Goal: Task Accomplishment & Management: Use online tool/utility

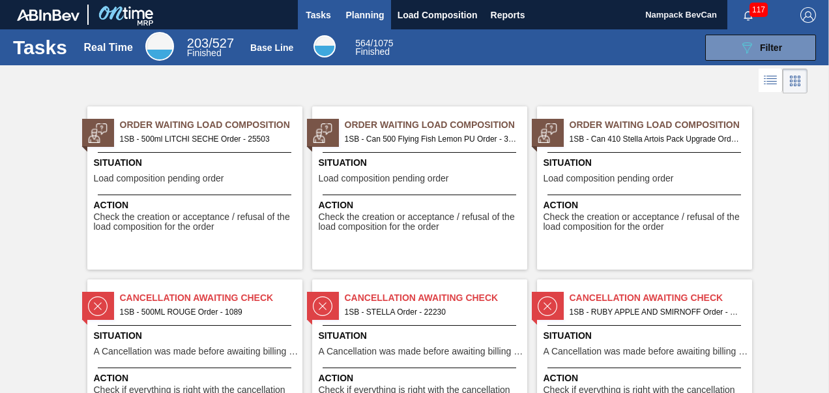
click at [374, 13] on span "Planning" at bounding box center [365, 15] width 38 height 16
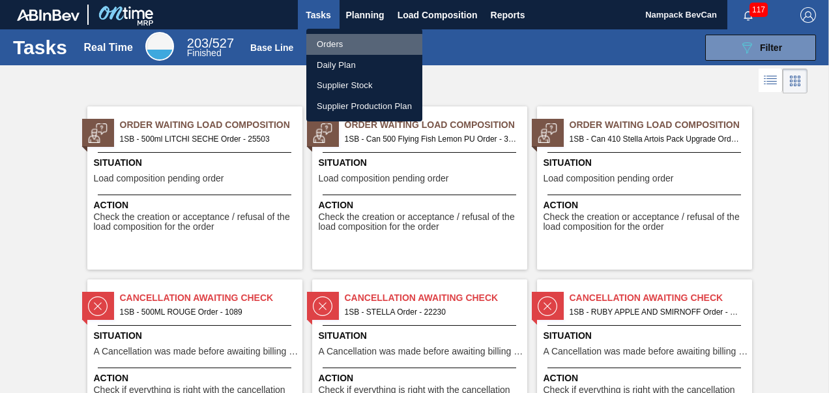
click at [348, 44] on li "Orders" at bounding box center [364, 44] width 116 height 21
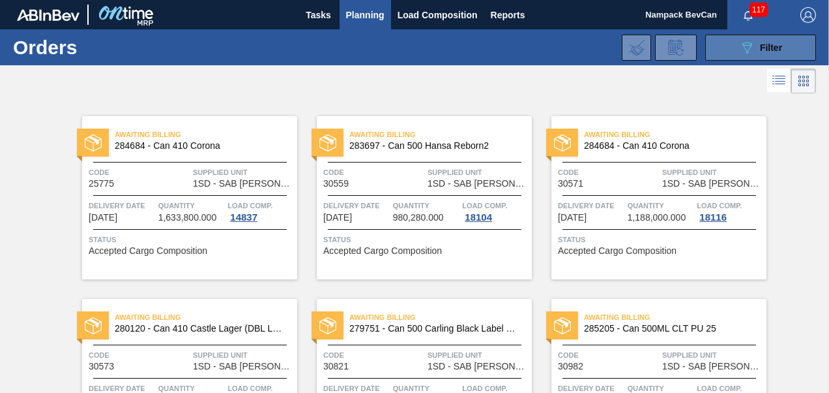
click at [739, 48] on icon "089F7B8B-B2A5-4AFE-B5C0-19BA573D28AC" at bounding box center [747, 48] width 16 height 16
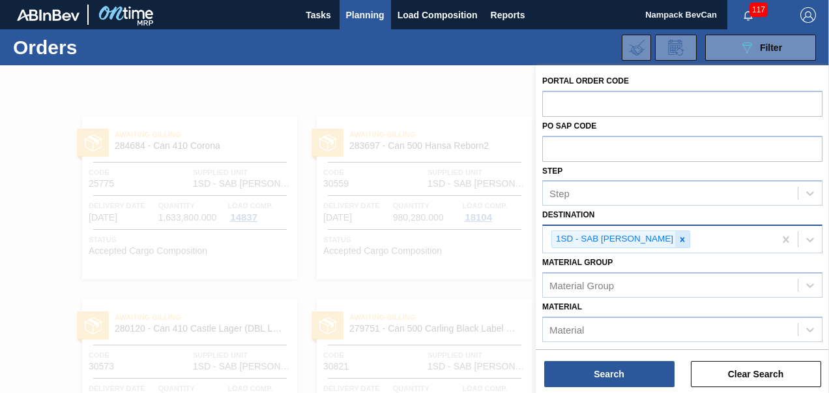
click at [678, 237] on icon at bounding box center [682, 239] width 9 height 9
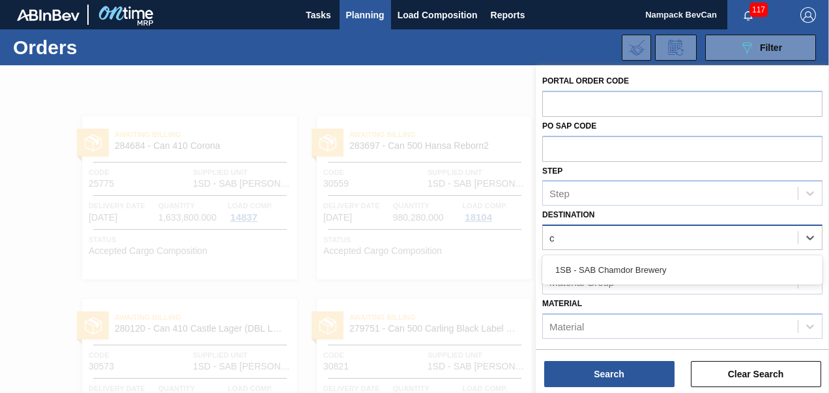
type input "ch"
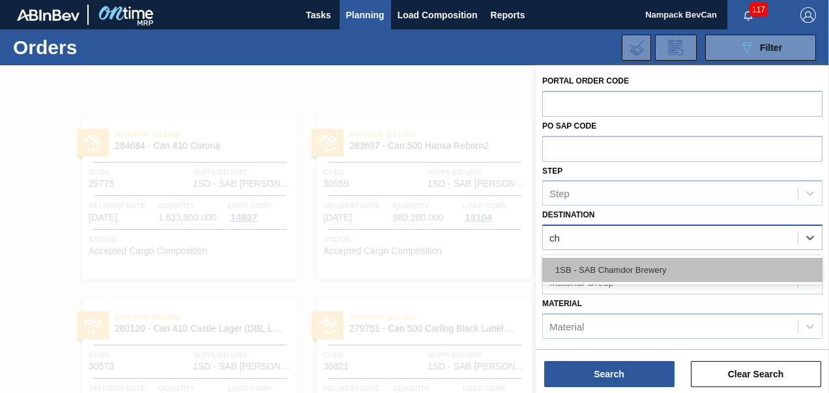
click at [644, 271] on div "1SB - SAB Chamdor Brewery" at bounding box center [682, 270] width 280 height 24
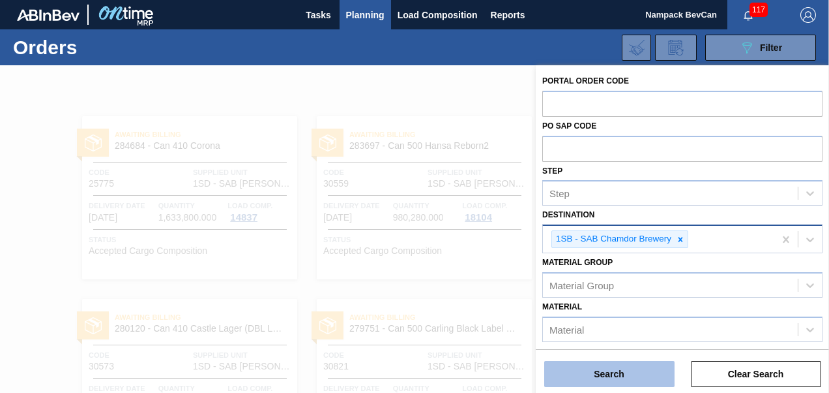
click at [625, 374] on button "Search" at bounding box center [609, 374] width 130 height 26
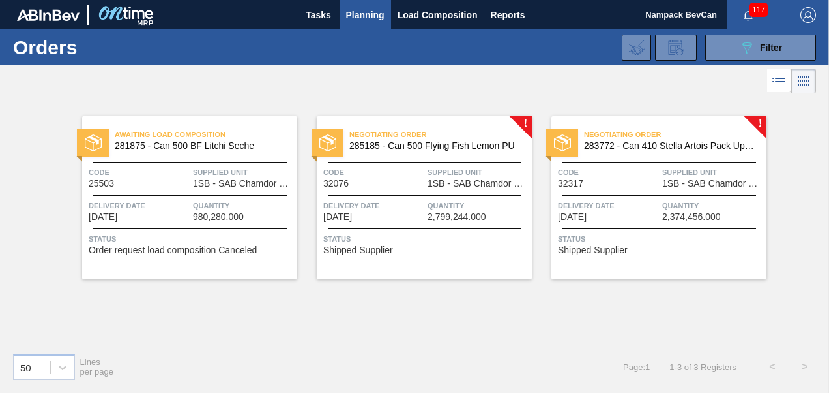
click at [632, 183] on div "Code 32317" at bounding box center [608, 177] width 101 height 23
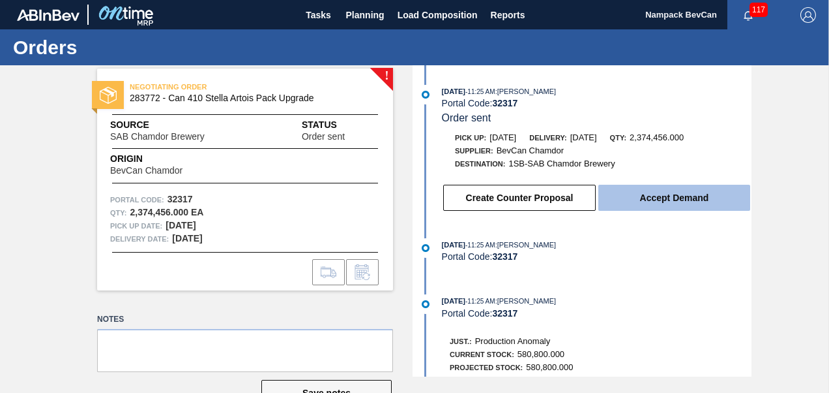
click at [655, 201] on button "Accept Demand" at bounding box center [675, 198] width 152 height 26
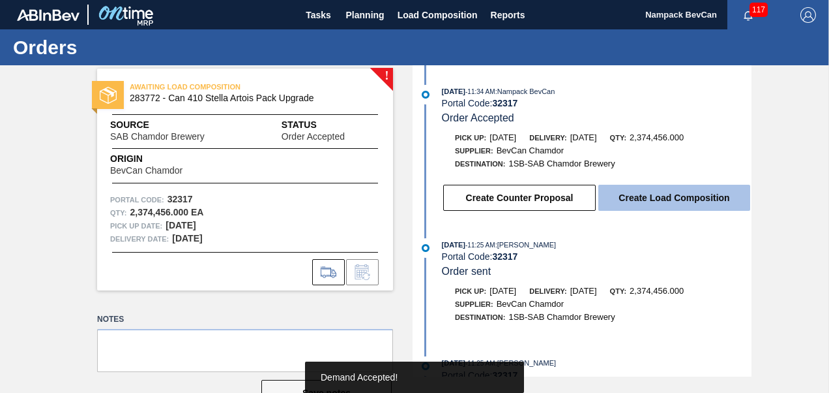
click at [664, 200] on button "Create Load Composition" at bounding box center [675, 198] width 152 height 26
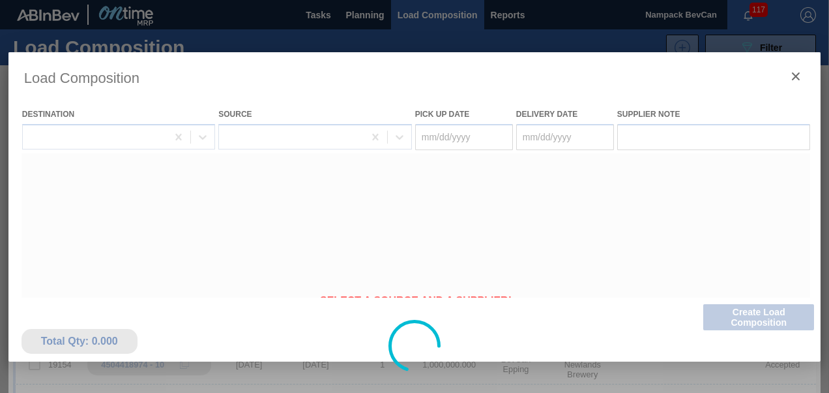
type Date "[DATE]"
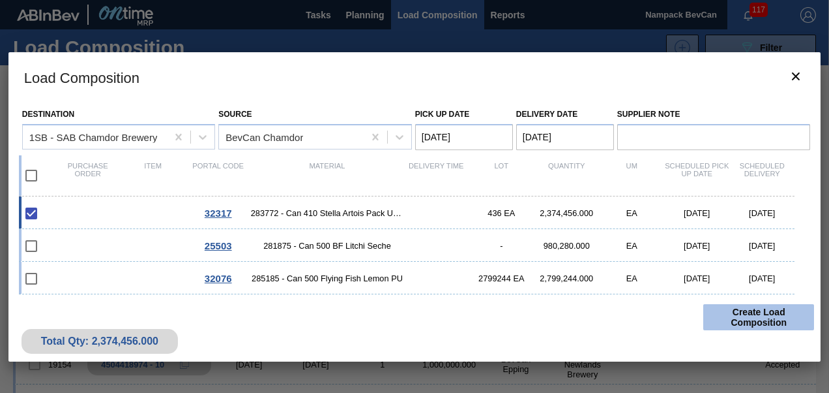
click at [745, 318] on button "Create Load Composition" at bounding box center [759, 317] width 111 height 26
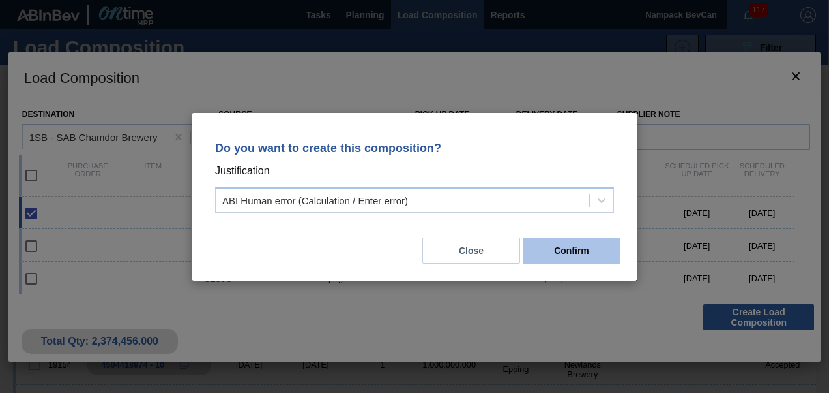
click at [582, 246] on button "Confirm" at bounding box center [572, 250] width 98 height 26
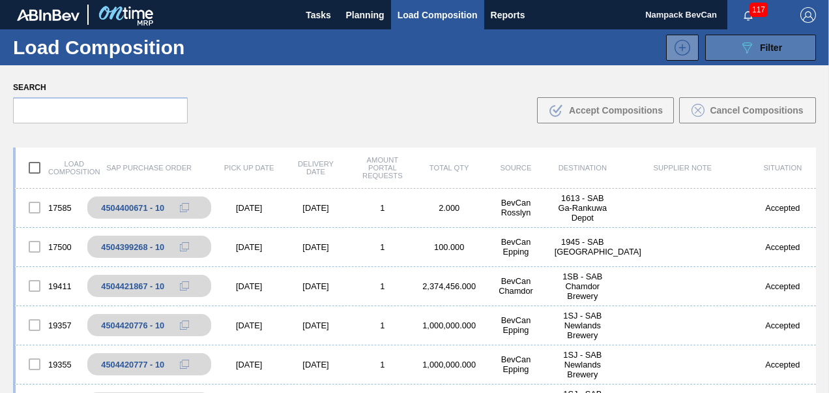
click at [744, 47] on icon "089F7B8B-B2A5-4AFE-B5C0-19BA573D28AC" at bounding box center [747, 48] width 16 height 16
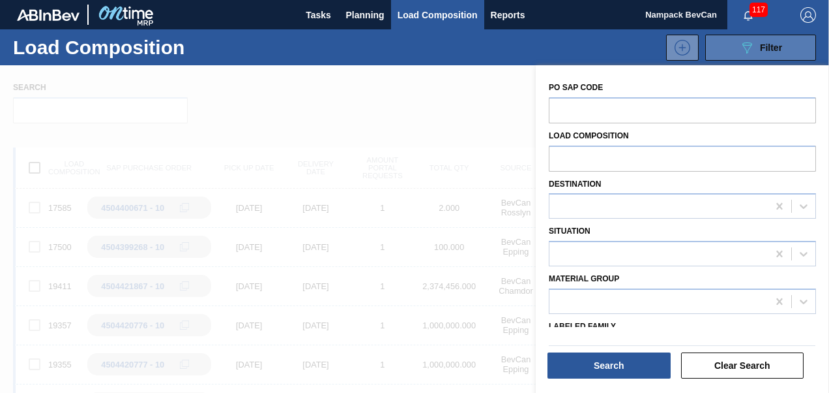
click at [749, 47] on icon "089F7B8B-B2A5-4AFE-B5C0-19BA573D28AC" at bounding box center [747, 48] width 16 height 16
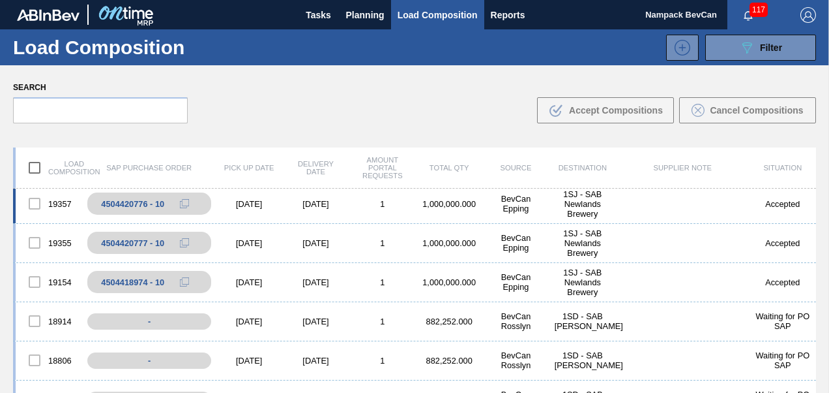
scroll to position [130, 0]
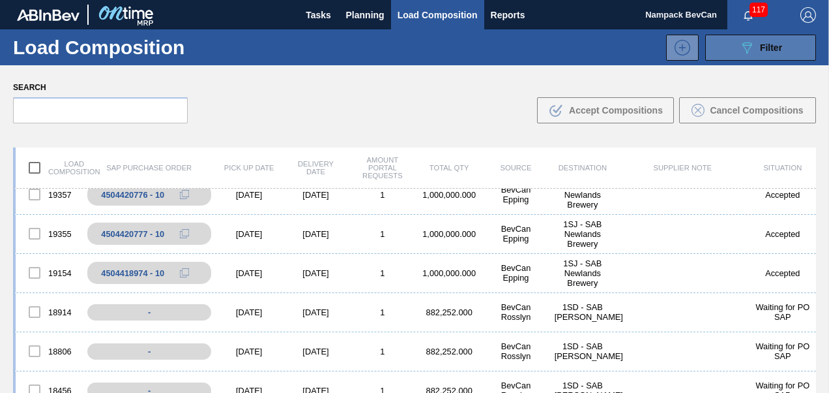
click at [729, 52] on button "089F7B8B-B2A5-4AFE-B5C0-19BA573D28AC Filter" at bounding box center [760, 48] width 111 height 26
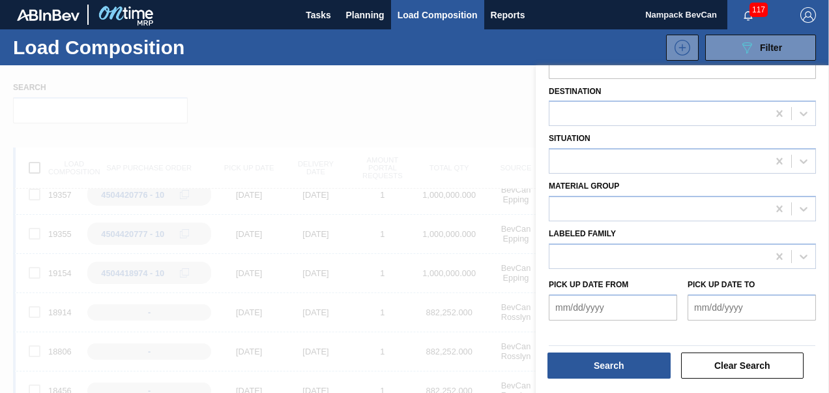
scroll to position [0, 0]
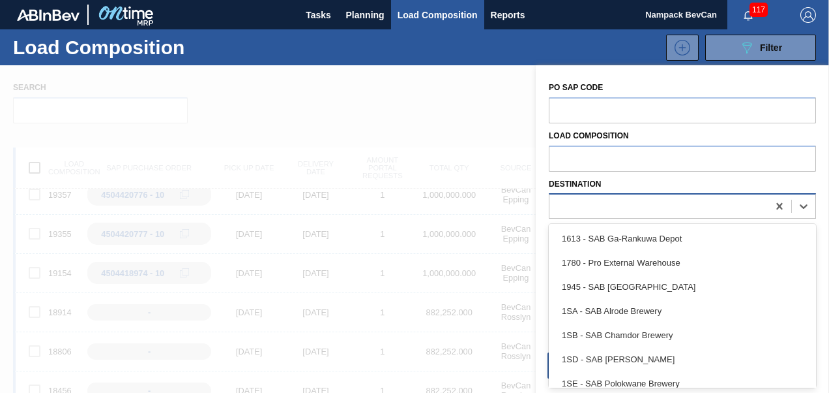
click at [602, 200] on div at bounding box center [659, 206] width 218 height 19
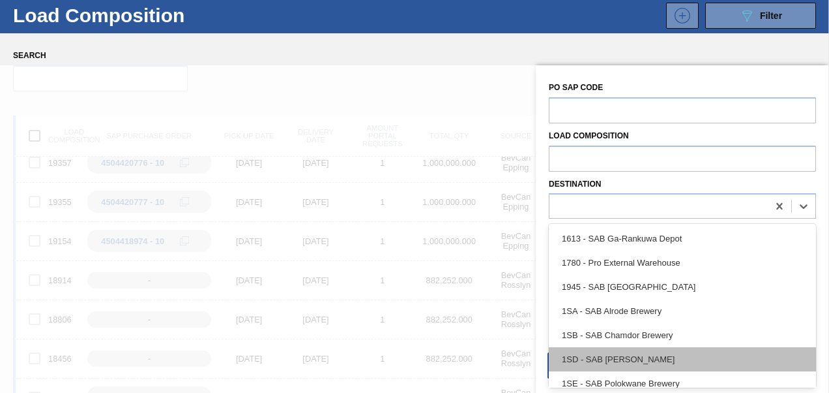
click at [620, 359] on div "1SD - SAB [PERSON_NAME]" at bounding box center [682, 359] width 267 height 24
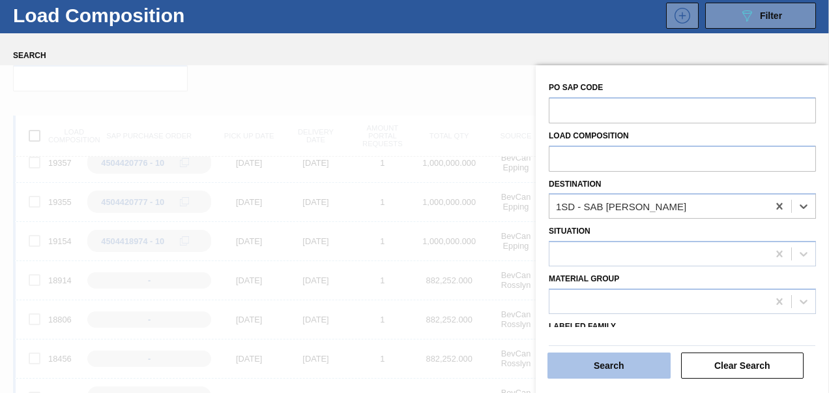
click at [635, 366] on button "Search" at bounding box center [609, 365] width 123 height 26
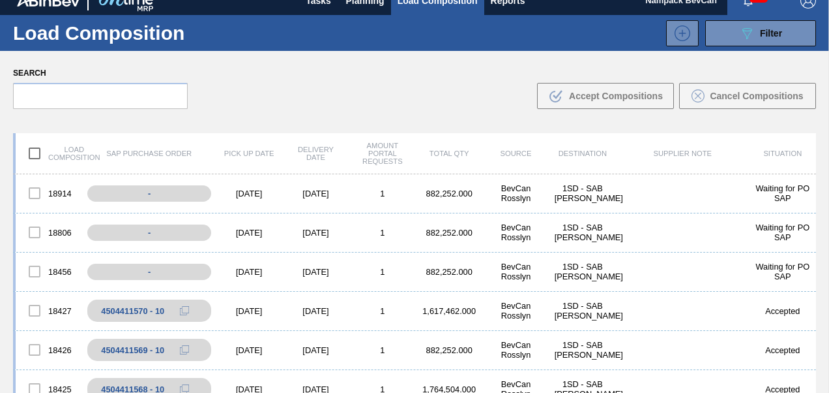
scroll to position [0, 0]
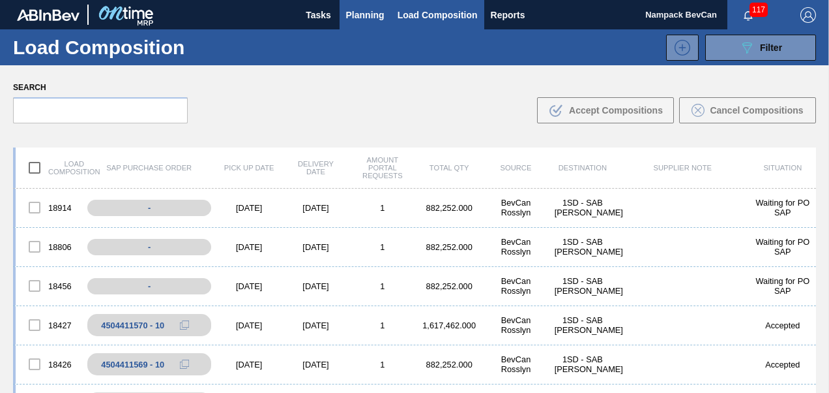
click at [368, 4] on button "Planning" at bounding box center [366, 14] width 52 height 29
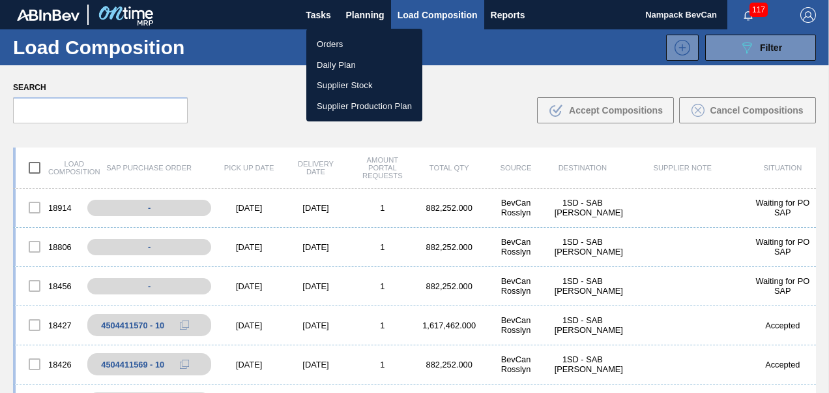
click at [342, 40] on li "Orders" at bounding box center [364, 44] width 116 height 21
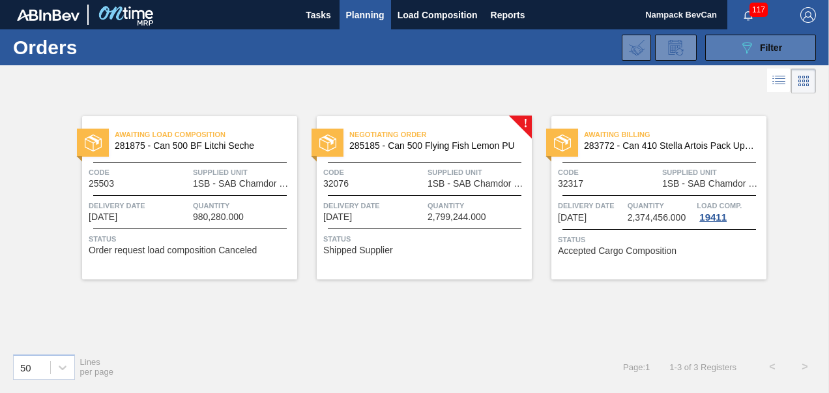
click at [749, 50] on icon at bounding box center [748, 47] width 10 height 11
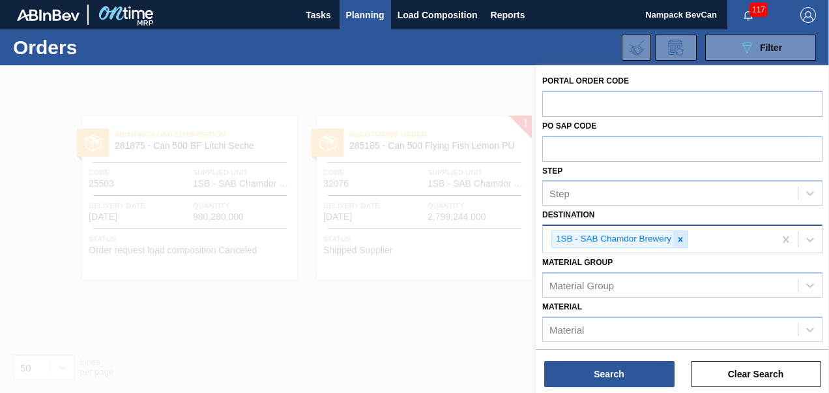
click at [682, 237] on icon at bounding box center [681, 239] width 5 height 5
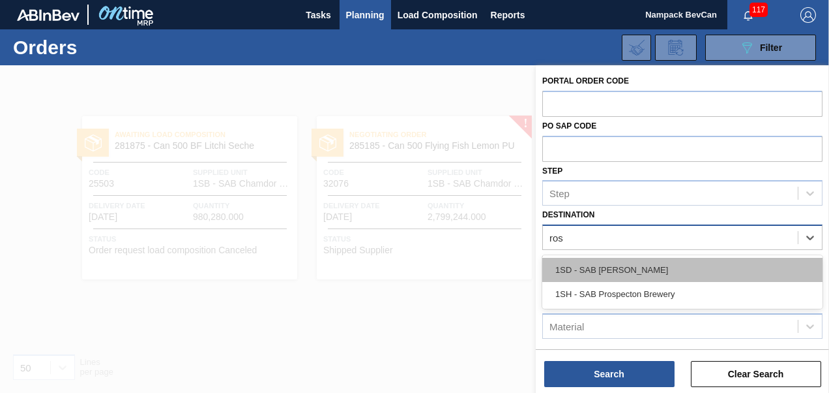
type input "[PERSON_NAME]"
click at [651, 270] on div "1SD - SAB [PERSON_NAME]" at bounding box center [682, 270] width 280 height 24
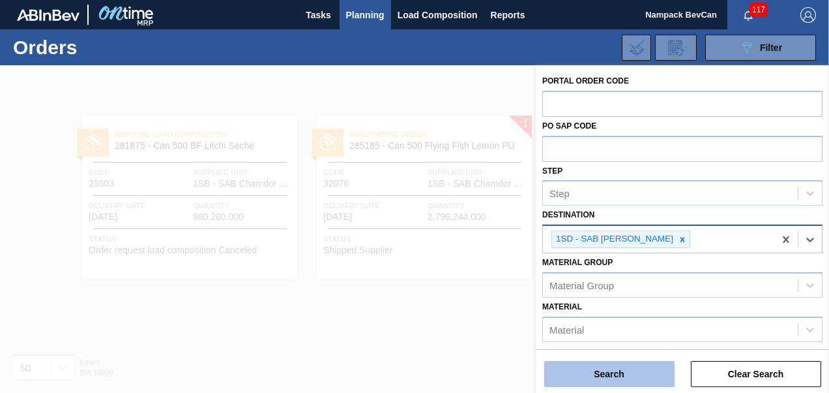
click at [642, 374] on button "Search" at bounding box center [609, 374] width 130 height 26
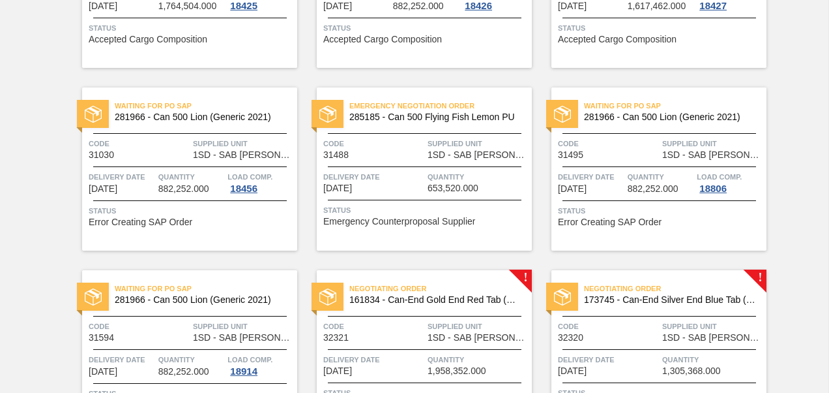
scroll to position [652, 0]
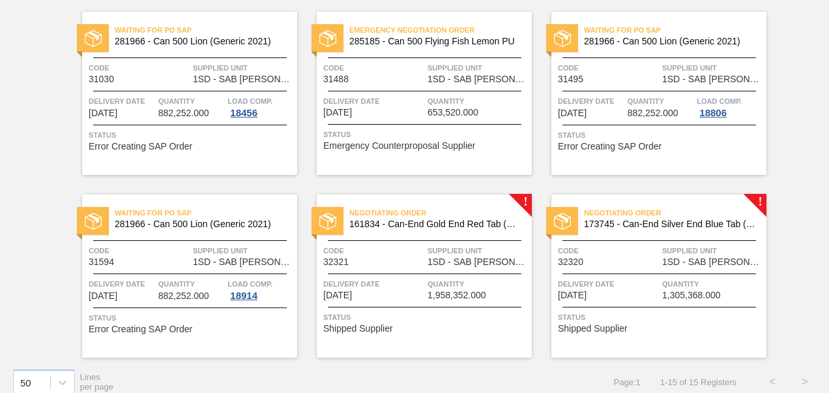
click at [469, 266] on div "Negotiating Order 161834 - Can-End Gold End Red Tab (Grownery P1) Code 32321 Su…" at bounding box center [424, 275] width 215 height 163
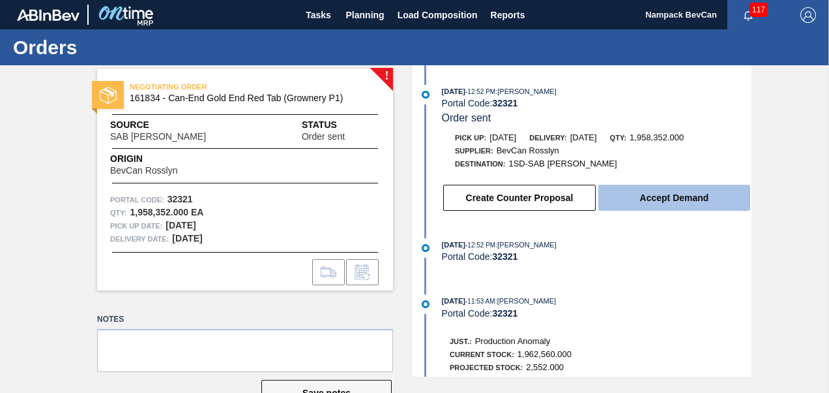
click at [686, 203] on button "Accept Demand" at bounding box center [675, 198] width 152 height 26
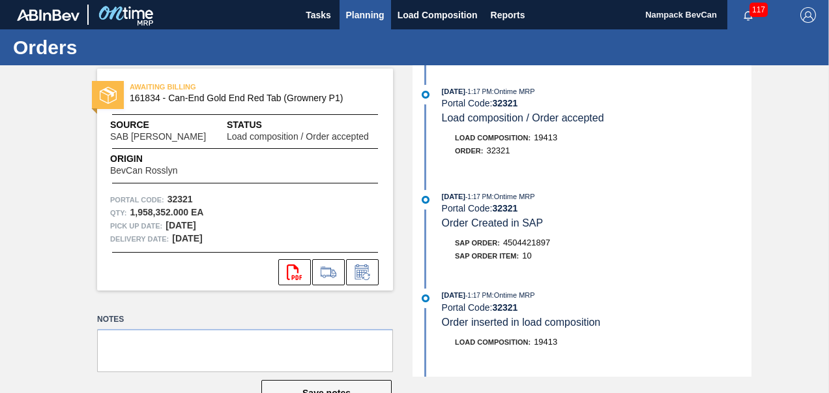
click at [374, 17] on span "Planning" at bounding box center [365, 15] width 38 height 16
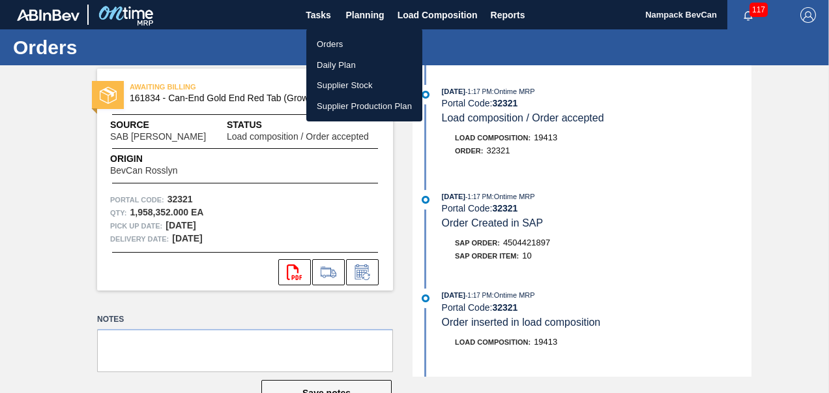
click at [331, 39] on li "Orders" at bounding box center [364, 44] width 116 height 21
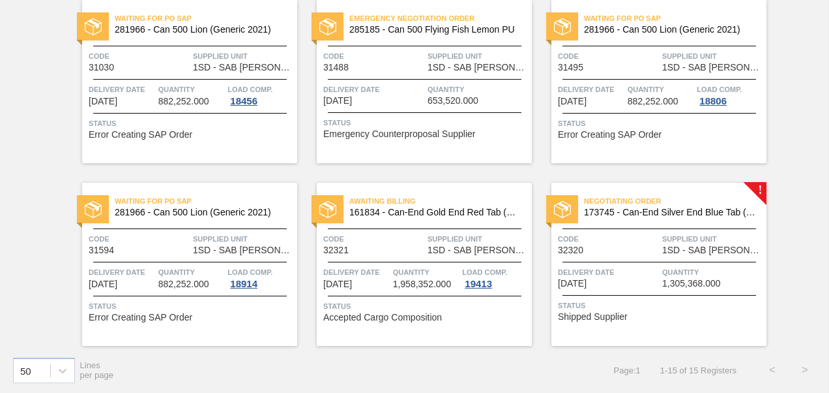
scroll to position [664, 0]
click at [654, 253] on div "Code 32320" at bounding box center [608, 242] width 101 height 23
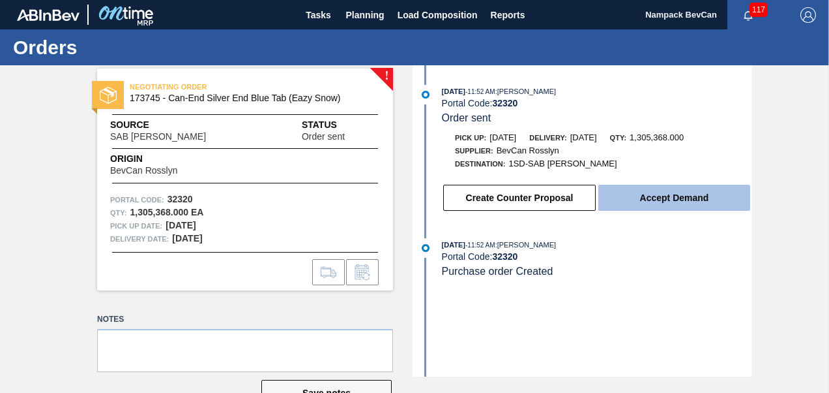
click at [665, 203] on button "Accept Demand" at bounding box center [675, 198] width 152 height 26
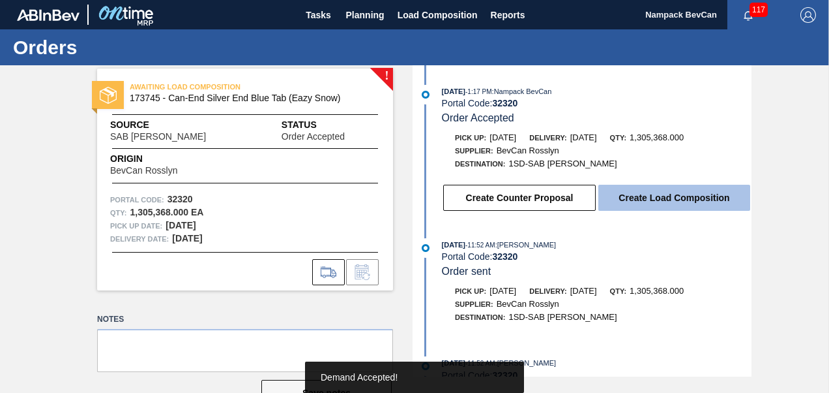
click at [669, 203] on button "Create Load Composition" at bounding box center [675, 198] width 152 height 26
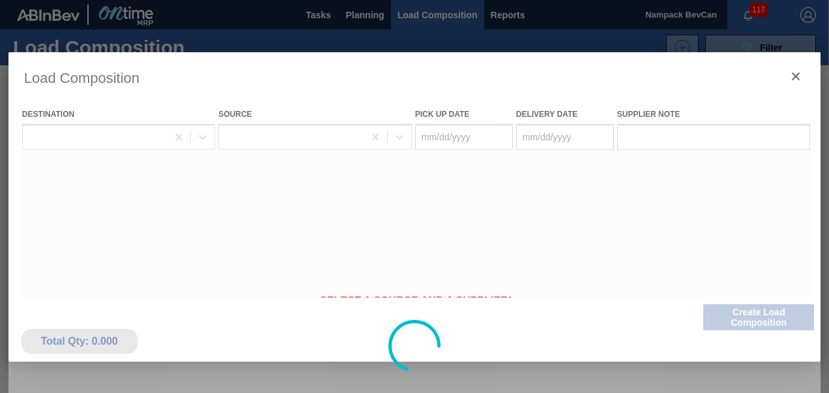
type Date "[DATE]"
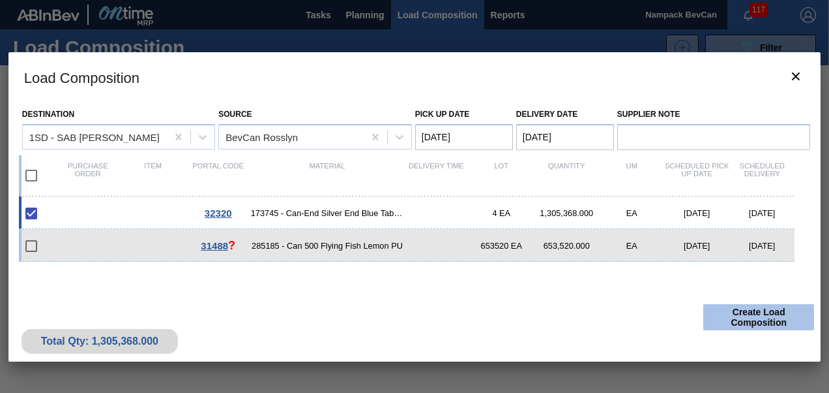
click at [719, 317] on button "Create Load Composition" at bounding box center [759, 317] width 111 height 26
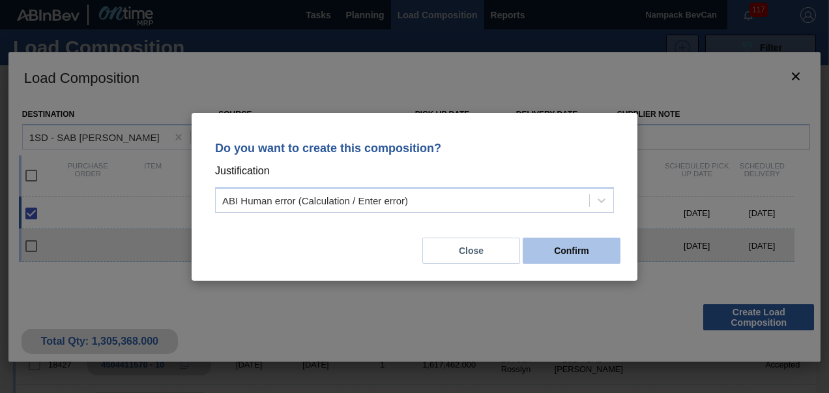
click at [580, 249] on button "Confirm" at bounding box center [572, 250] width 98 height 26
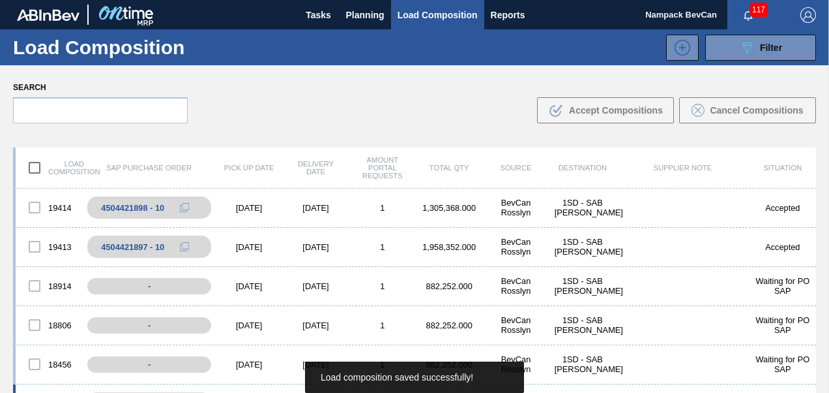
scroll to position [130, 0]
